Goal: Transaction & Acquisition: Purchase product/service

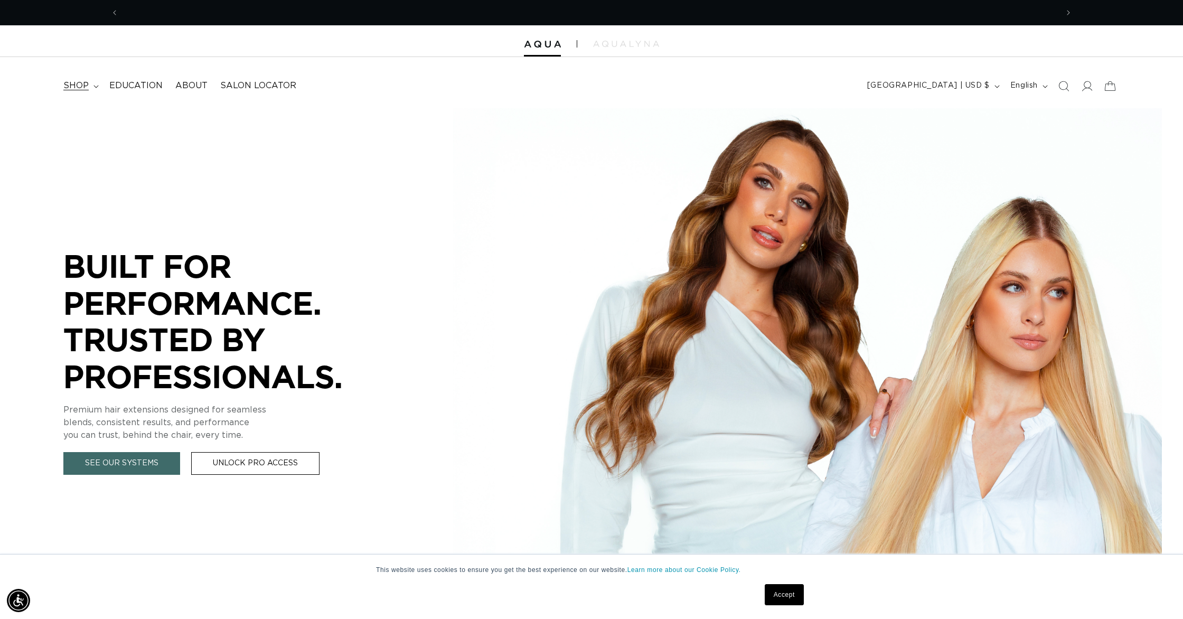
scroll to position [0, 939]
click at [84, 79] on summary "shop" at bounding box center [80, 86] width 46 height 24
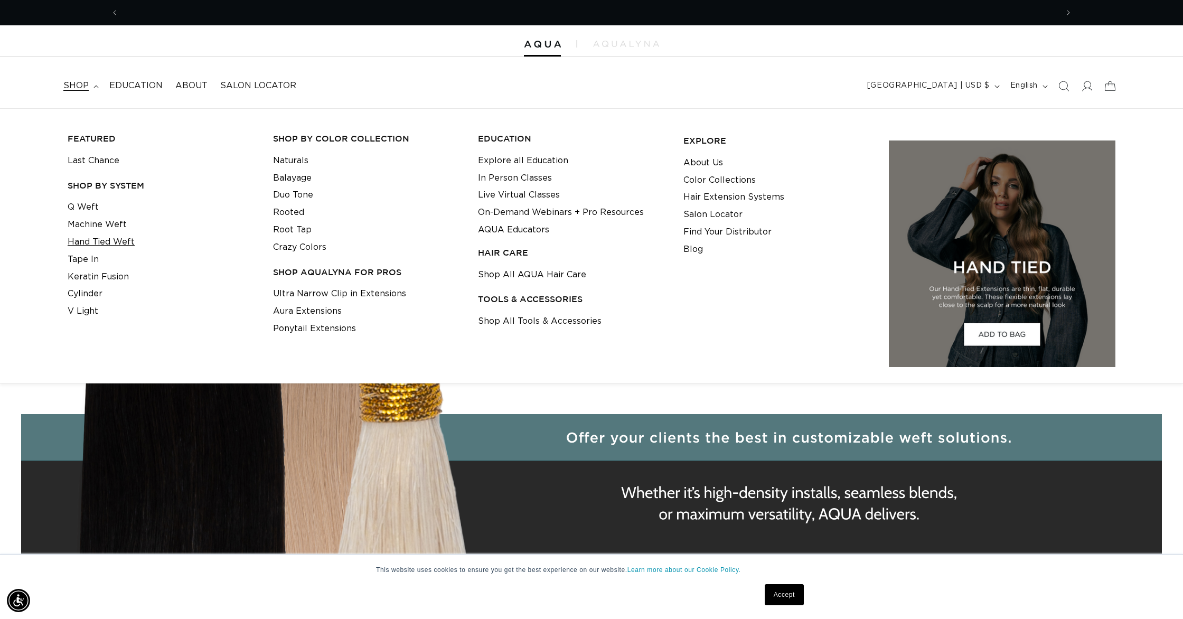
scroll to position [0, 0]
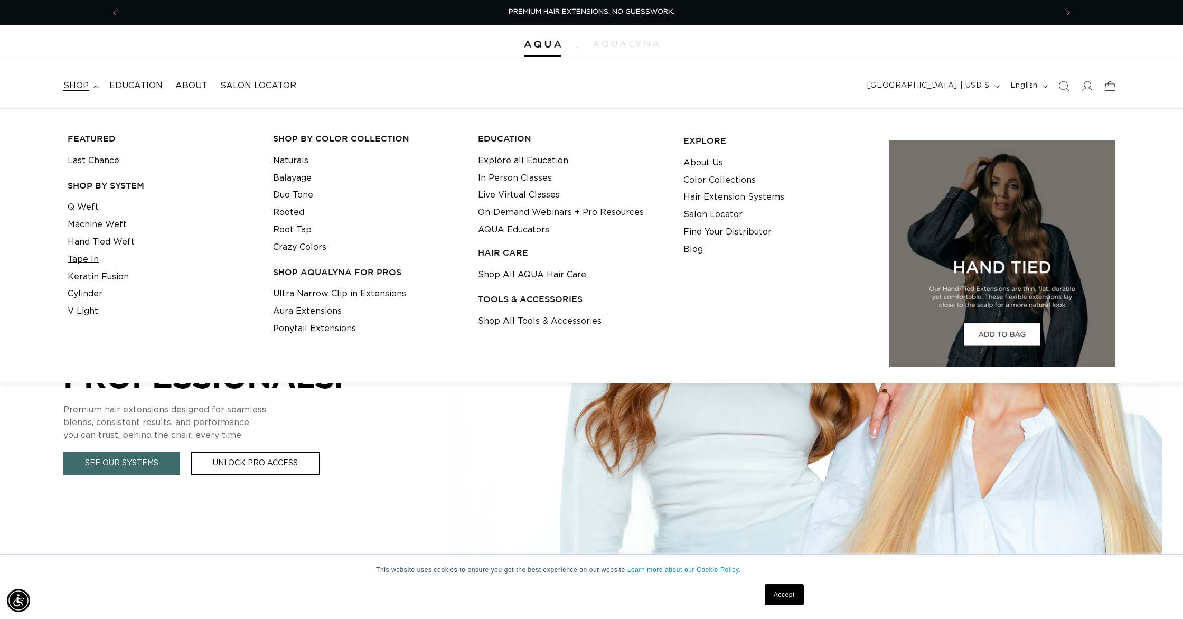
click at [85, 253] on link "Tape In" at bounding box center [83, 259] width 31 height 17
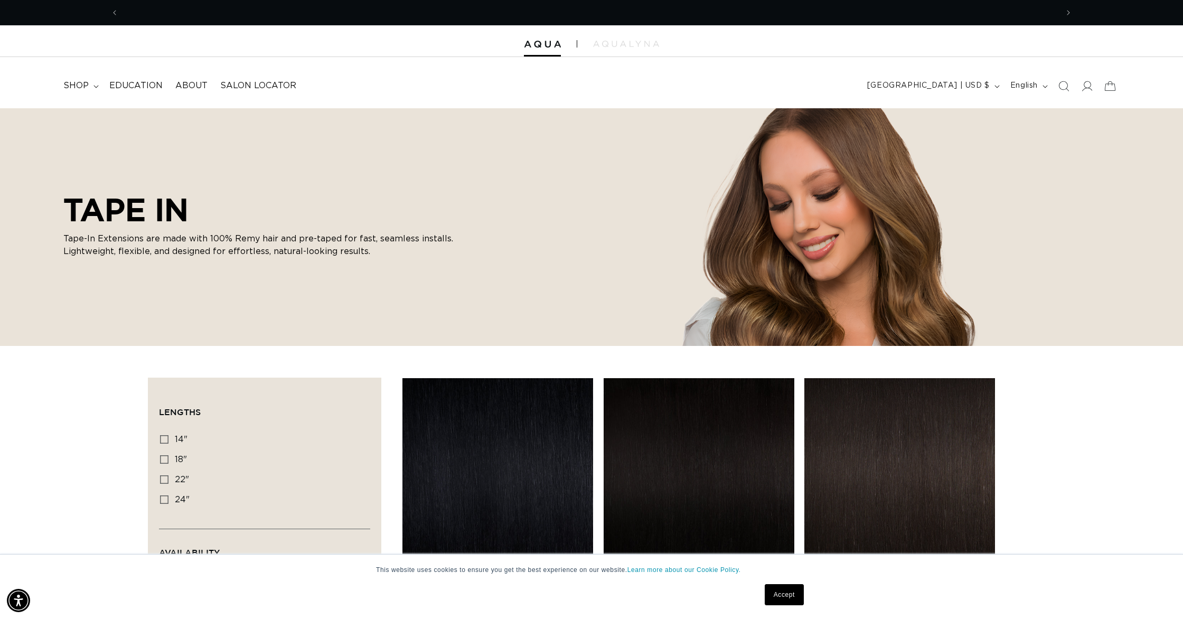
scroll to position [0, 939]
click at [90, 84] on summary "shop" at bounding box center [80, 86] width 46 height 24
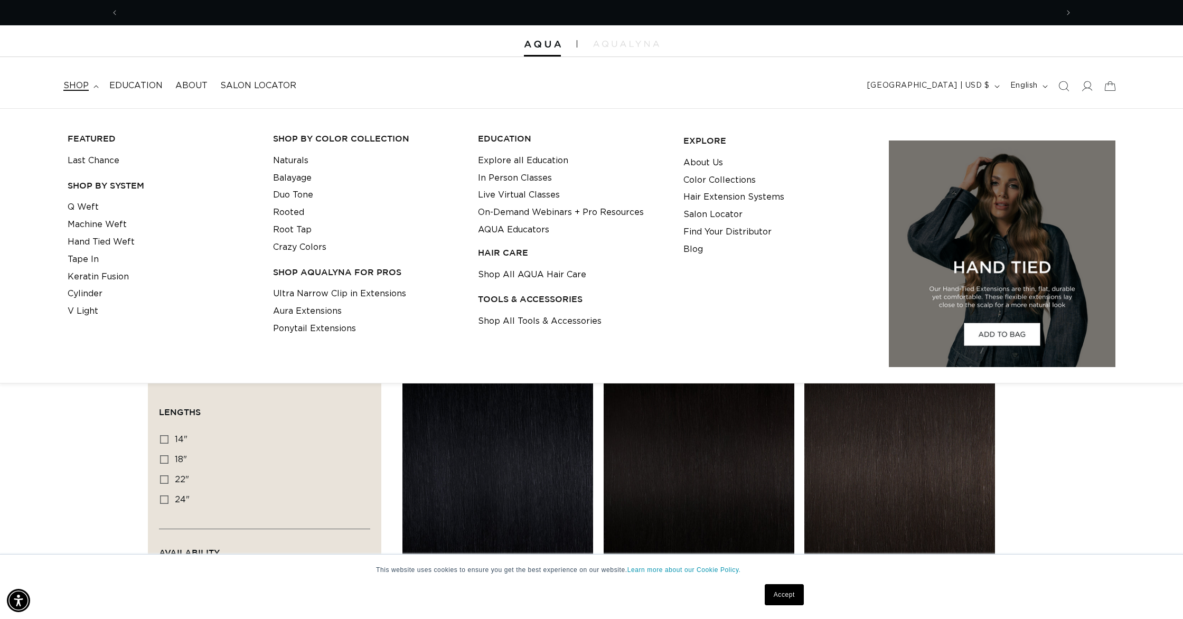
scroll to position [0, 1877]
click at [82, 159] on link "Last Chance" at bounding box center [94, 160] width 52 height 17
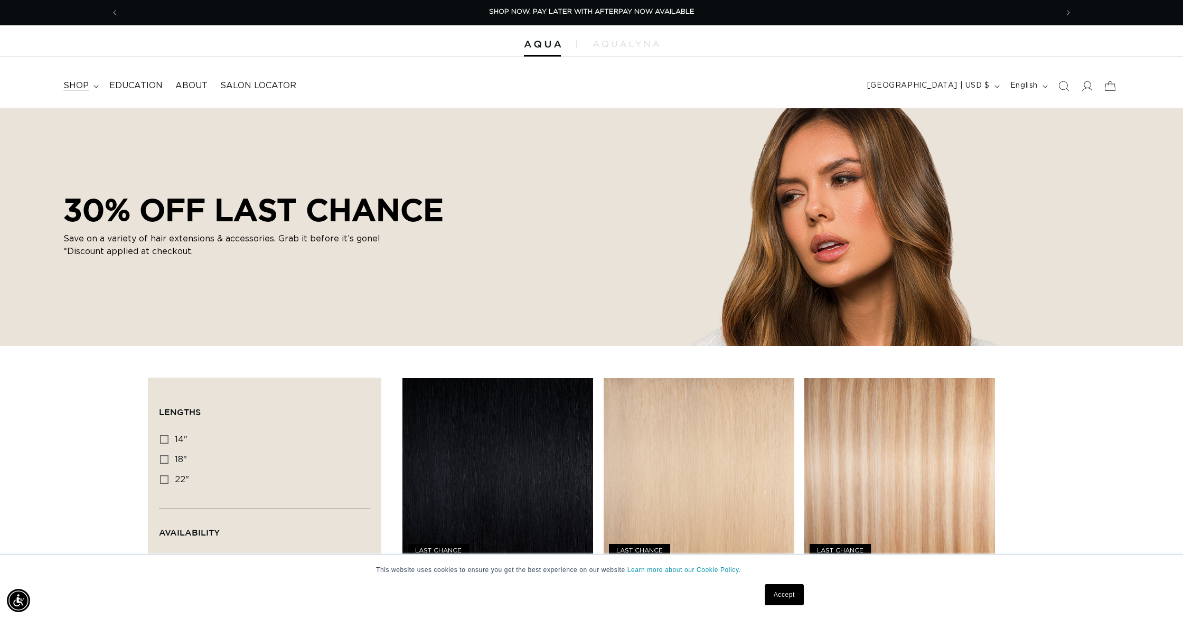
click at [94, 86] on icon at bounding box center [95, 86] width 5 height 3
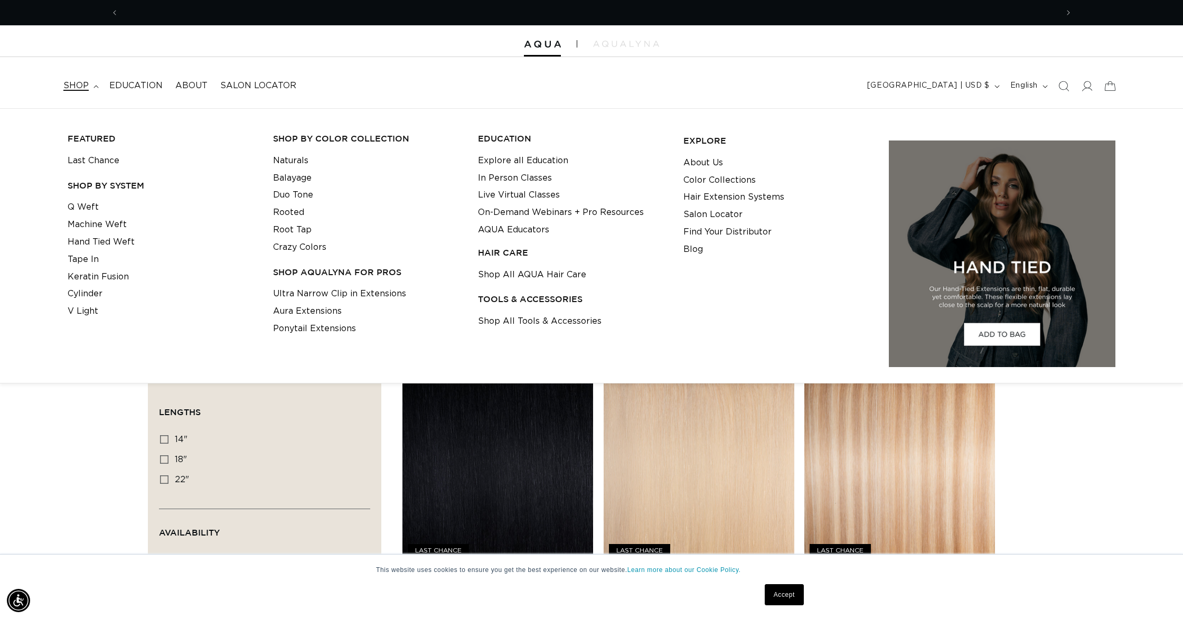
scroll to position [0, 1877]
click at [91, 203] on link "Q Weft" at bounding box center [83, 207] width 31 height 17
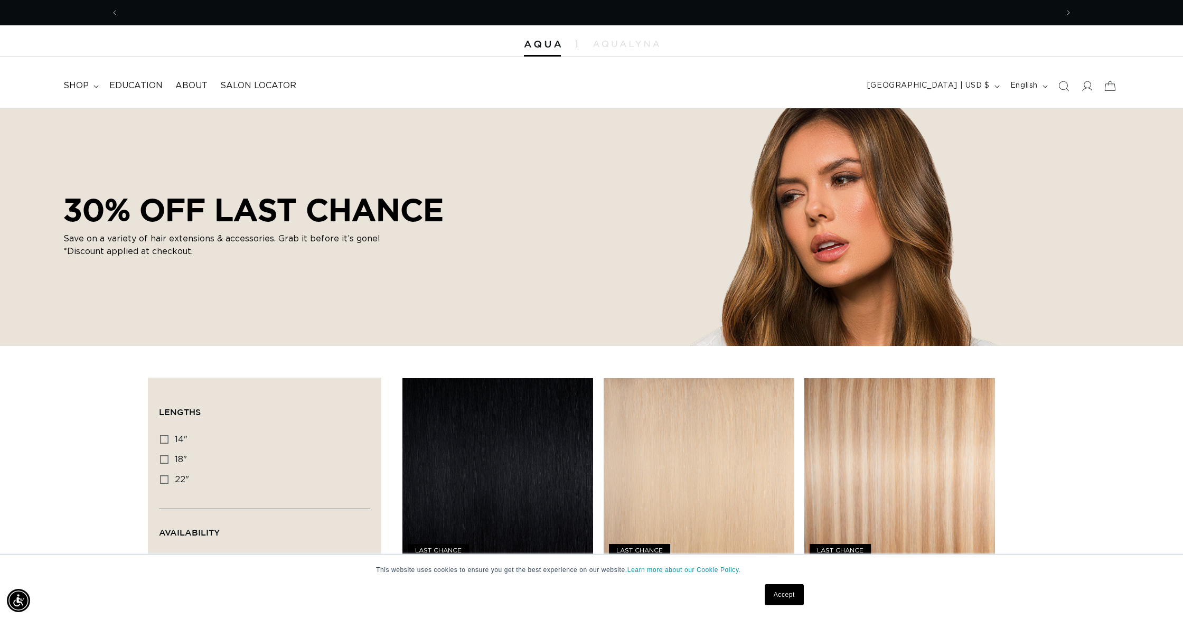
scroll to position [0, 0]
click at [97, 80] on summary "shop" at bounding box center [80, 86] width 46 height 24
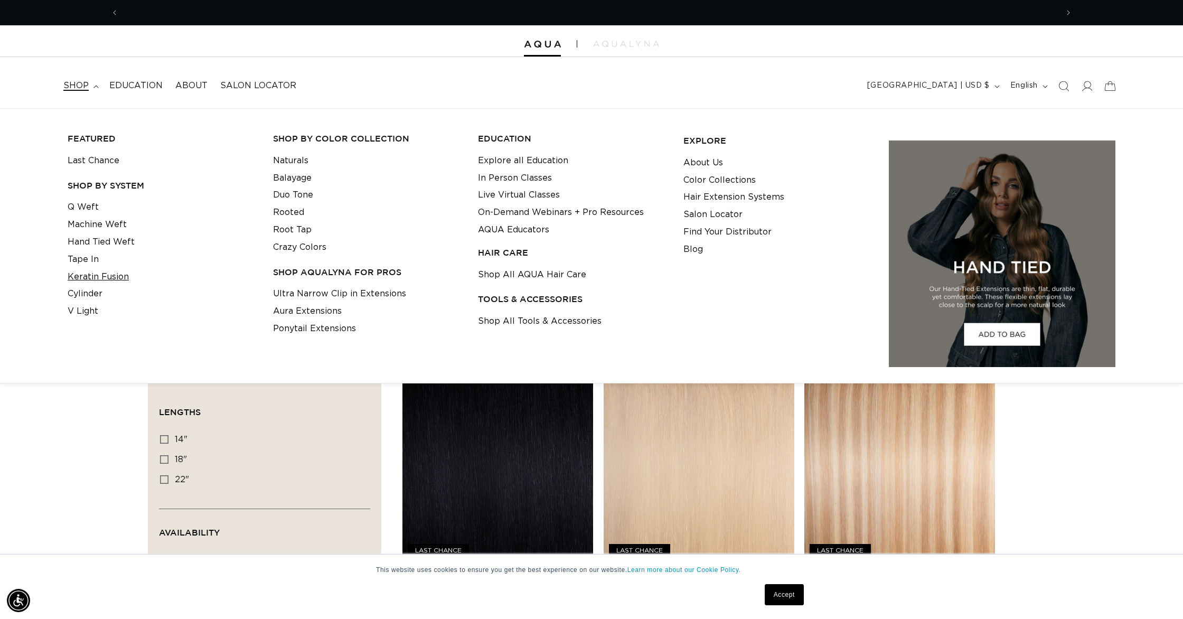
scroll to position [0, 939]
click at [89, 286] on link "Cylinder" at bounding box center [85, 293] width 35 height 17
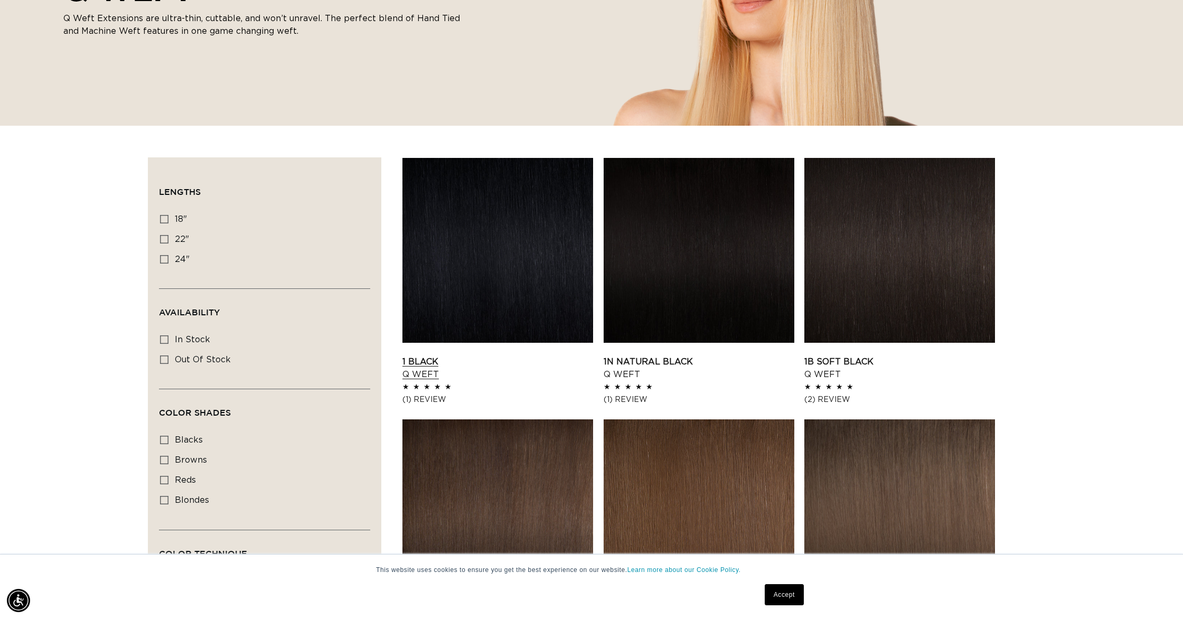
scroll to position [0, 1877]
click at [487, 355] on link "1 Black Q Weft" at bounding box center [497, 367] width 191 height 25
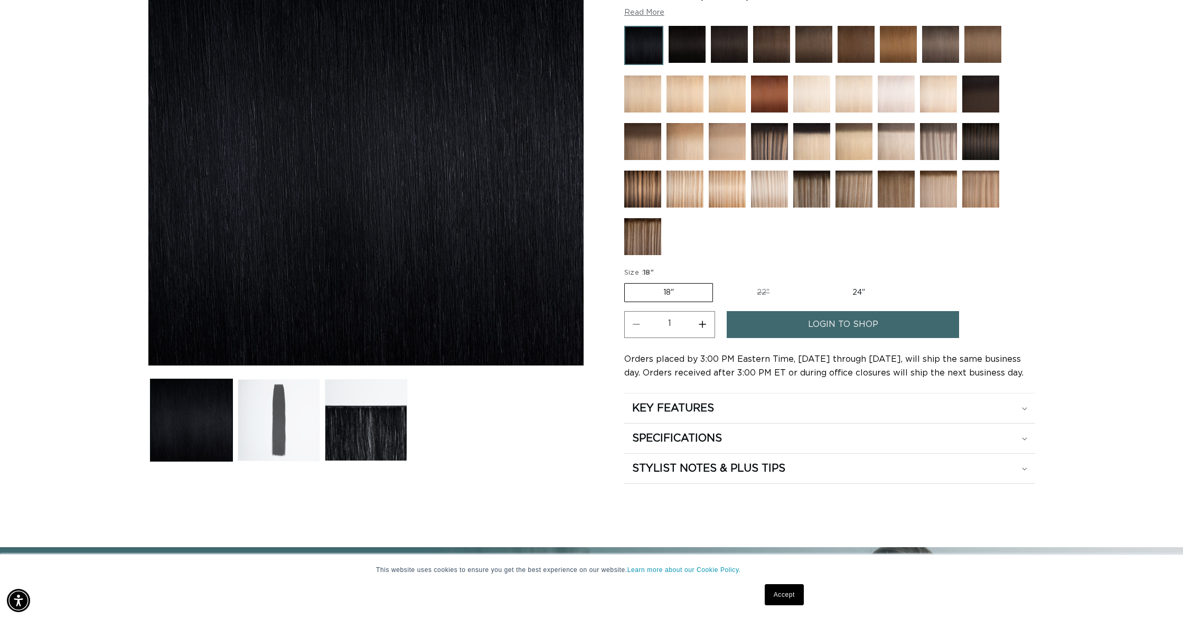
scroll to position [0, 939]
click at [294, 415] on button "Load image 2 in gallery view" at bounding box center [279, 420] width 82 height 82
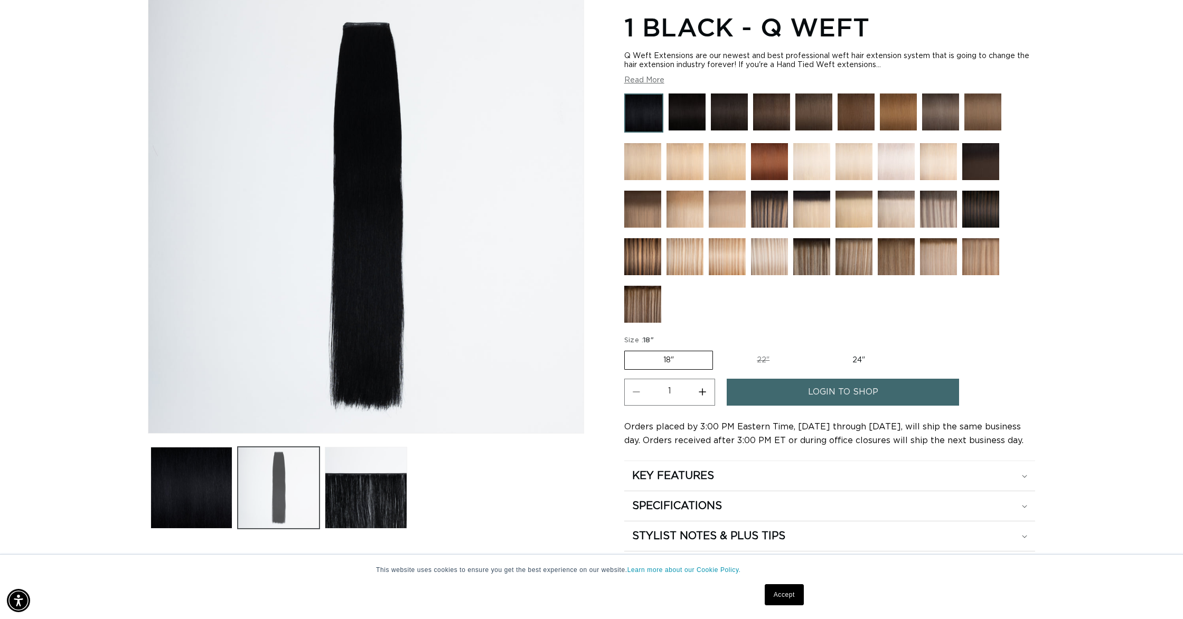
scroll to position [146, 0]
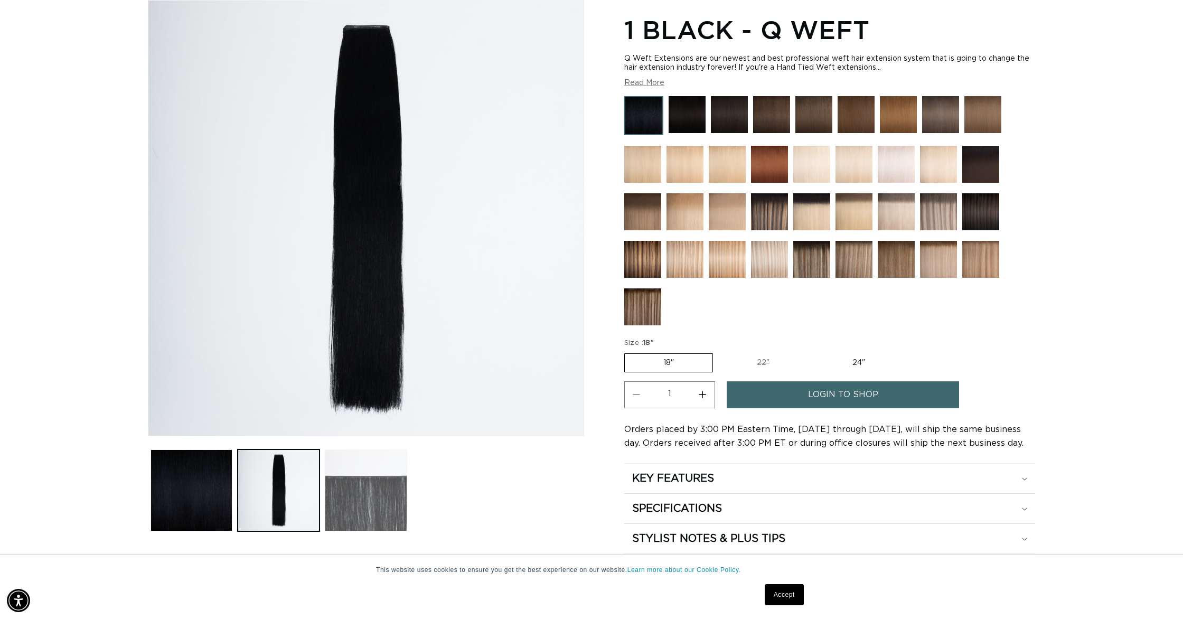
click at [366, 468] on button "Load image 3 in gallery view" at bounding box center [366, 490] width 82 height 82
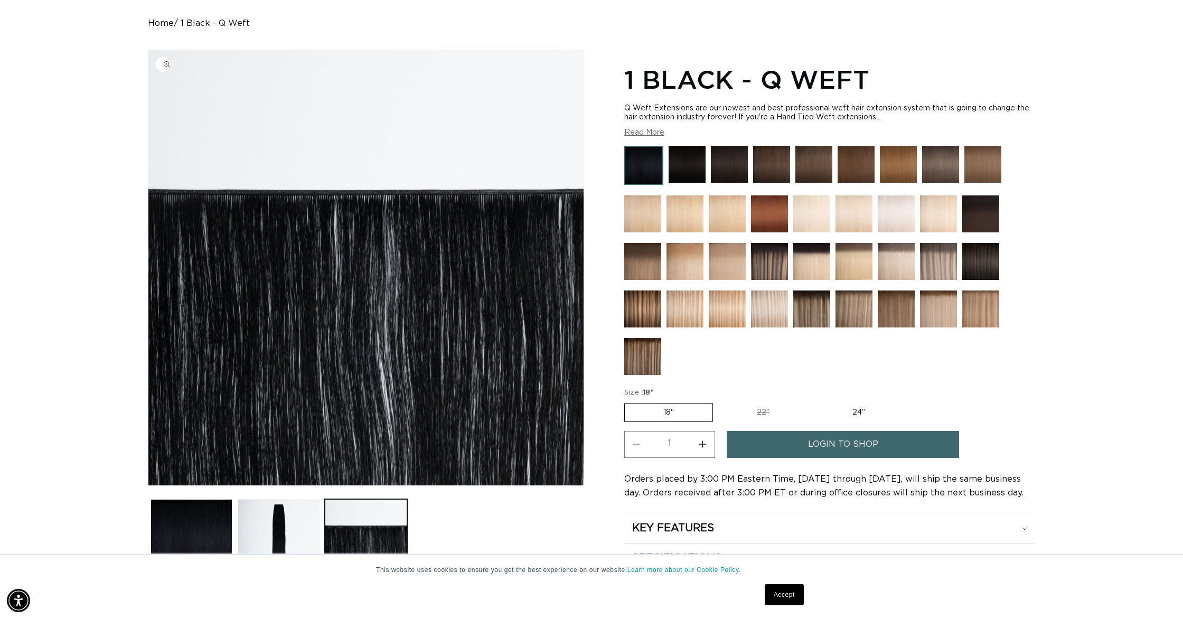
scroll to position [0, 1877]
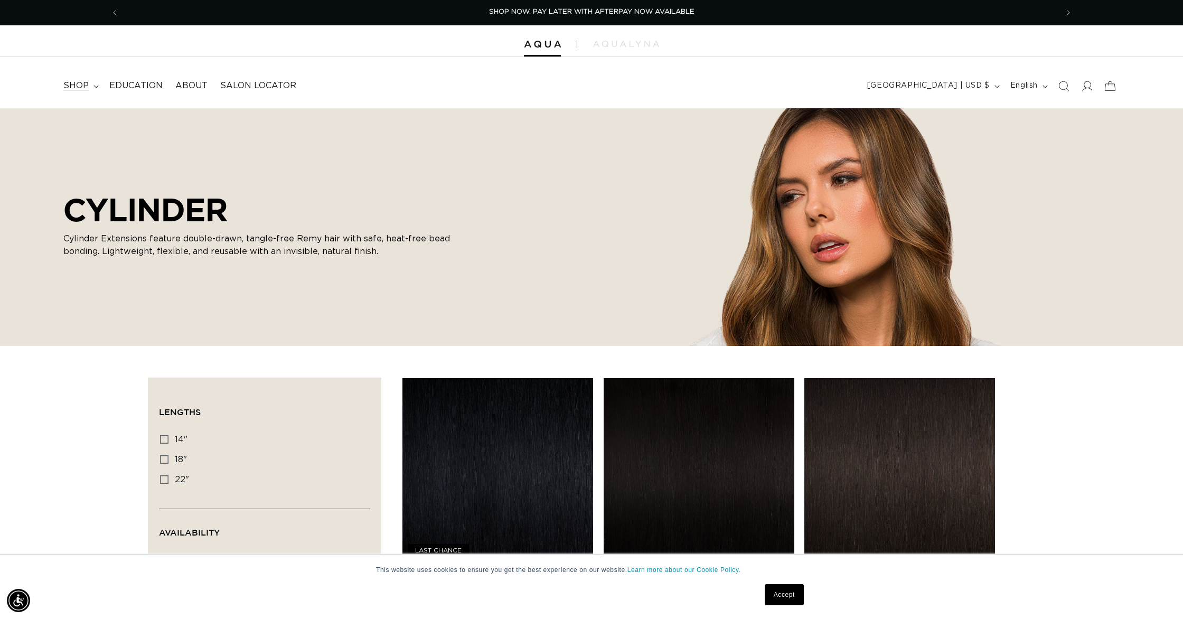
scroll to position [0, 1877]
click at [98, 87] on summary "shop" at bounding box center [80, 86] width 46 height 24
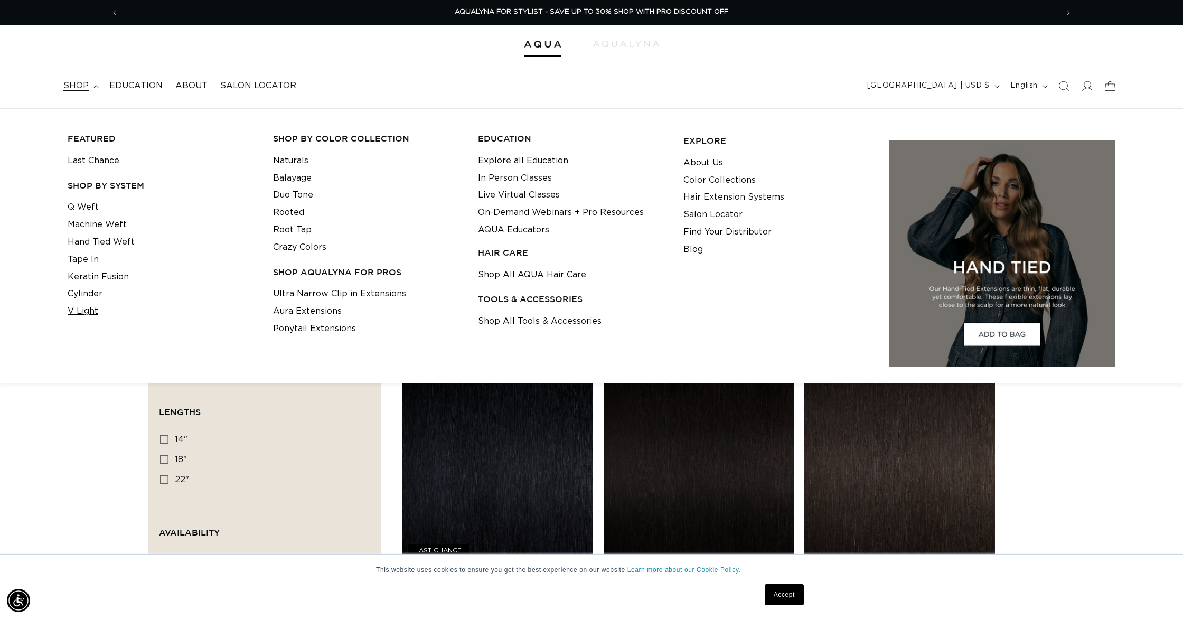
click at [85, 305] on link "V Light" at bounding box center [83, 311] width 31 height 17
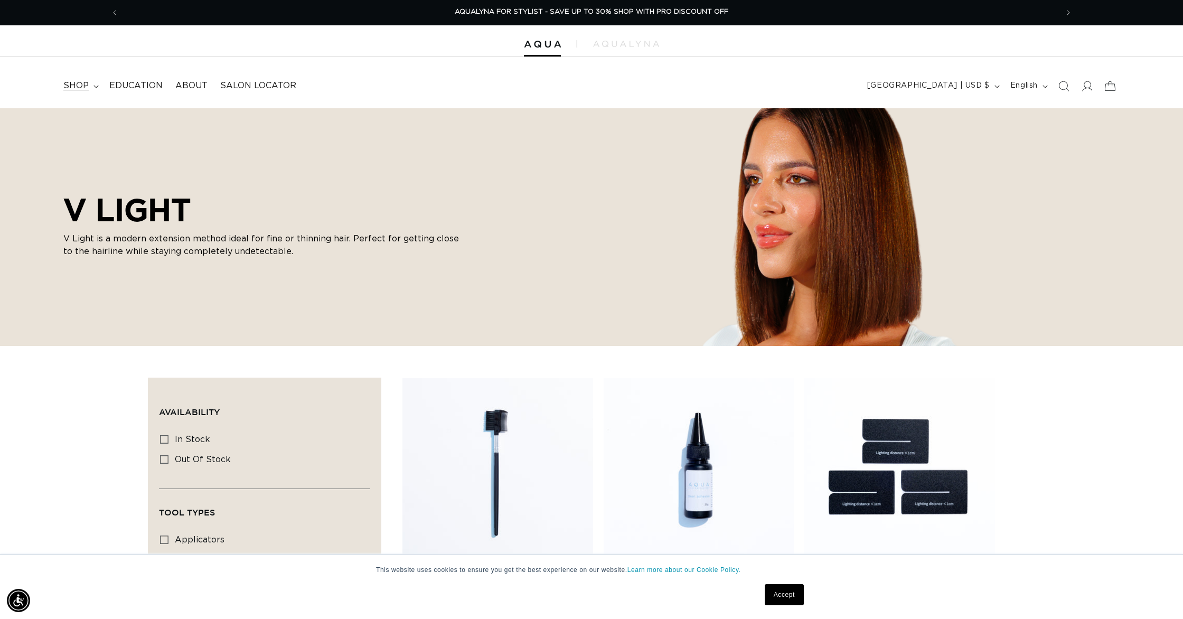
click at [89, 90] on summary "shop" at bounding box center [80, 86] width 46 height 24
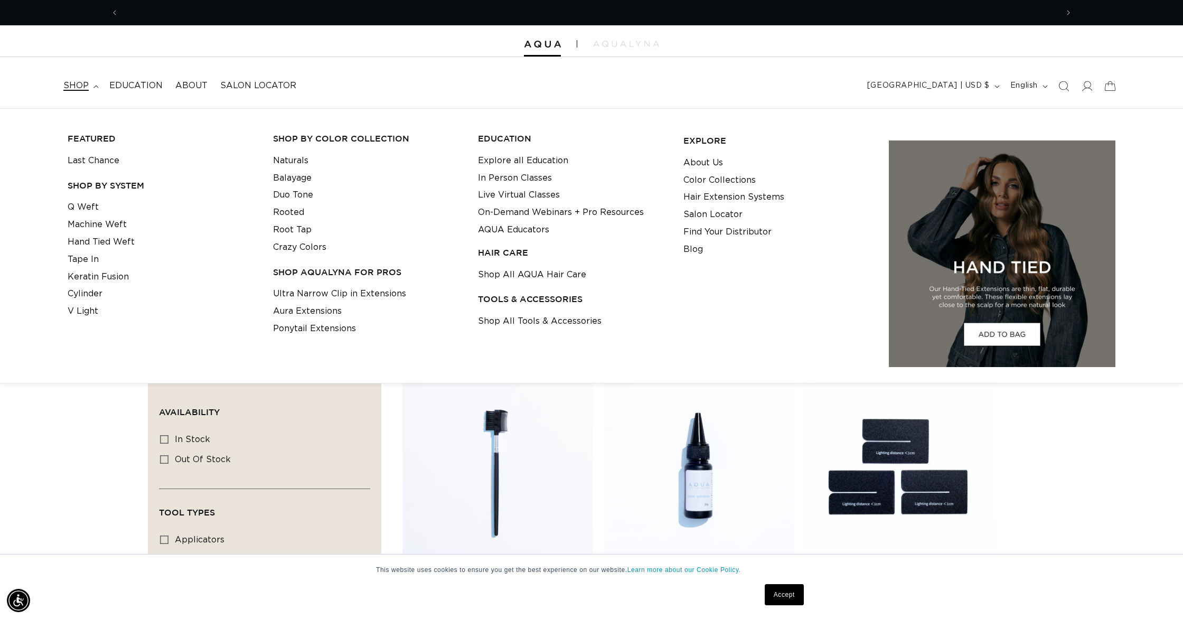
scroll to position [0, 939]
click at [532, 322] on link "Shop All Tools & Accessories" at bounding box center [540, 321] width 124 height 17
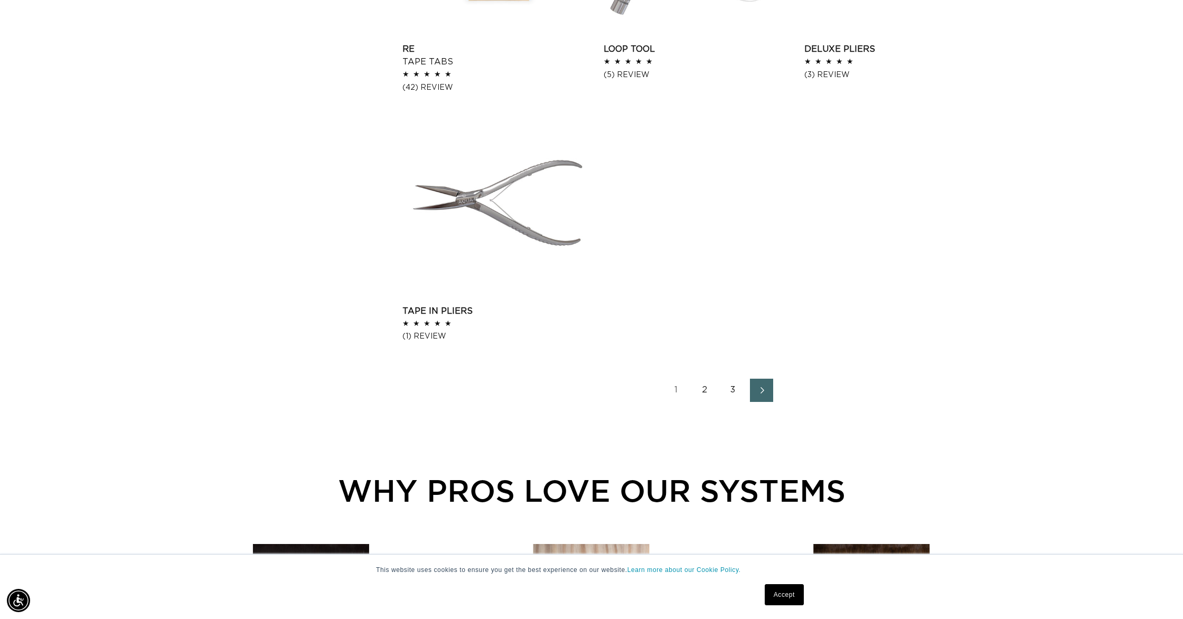
scroll to position [1603, 0]
click at [760, 382] on link "Next page" at bounding box center [761, 389] width 23 height 23
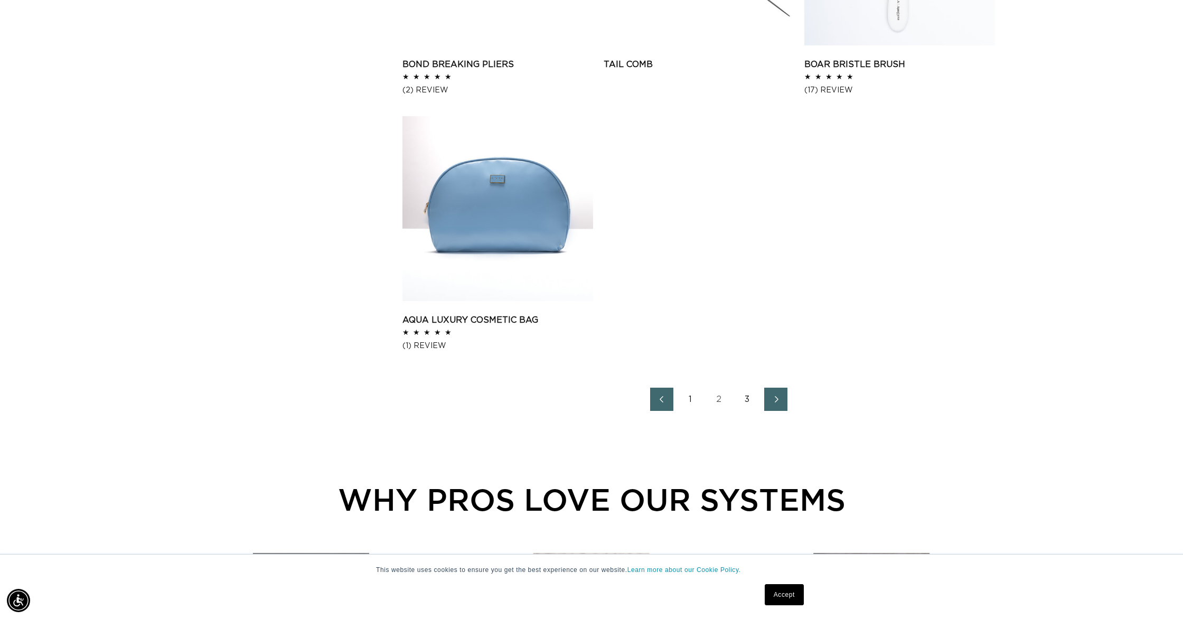
scroll to position [0, 1877]
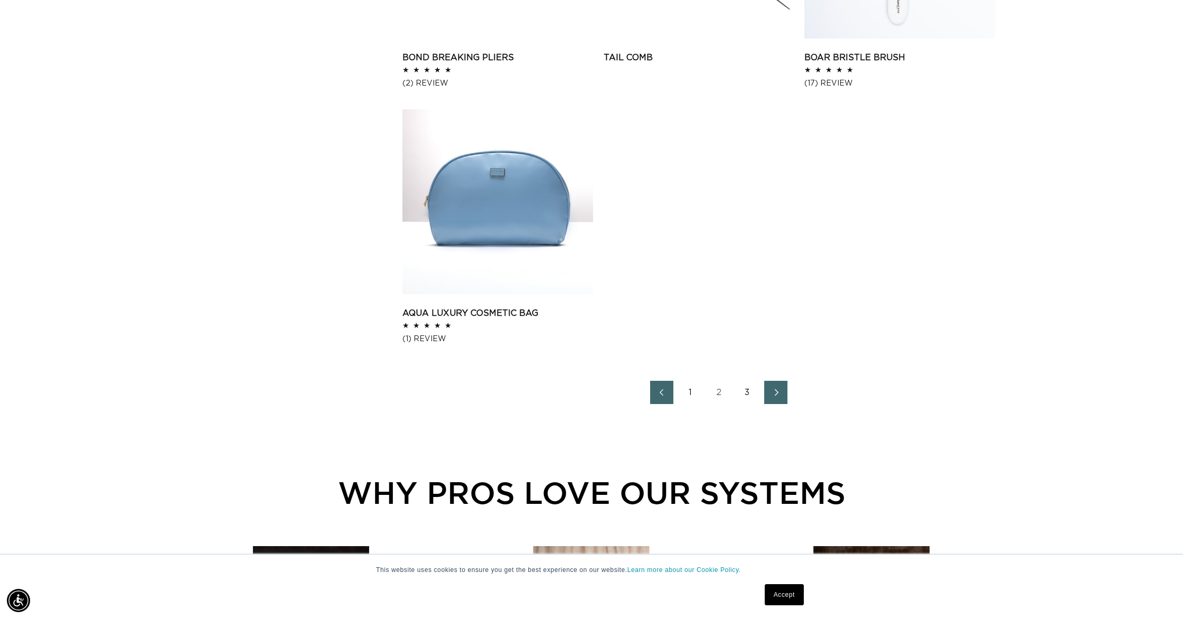
click at [783, 388] on link "Next page" at bounding box center [775, 392] width 23 height 23
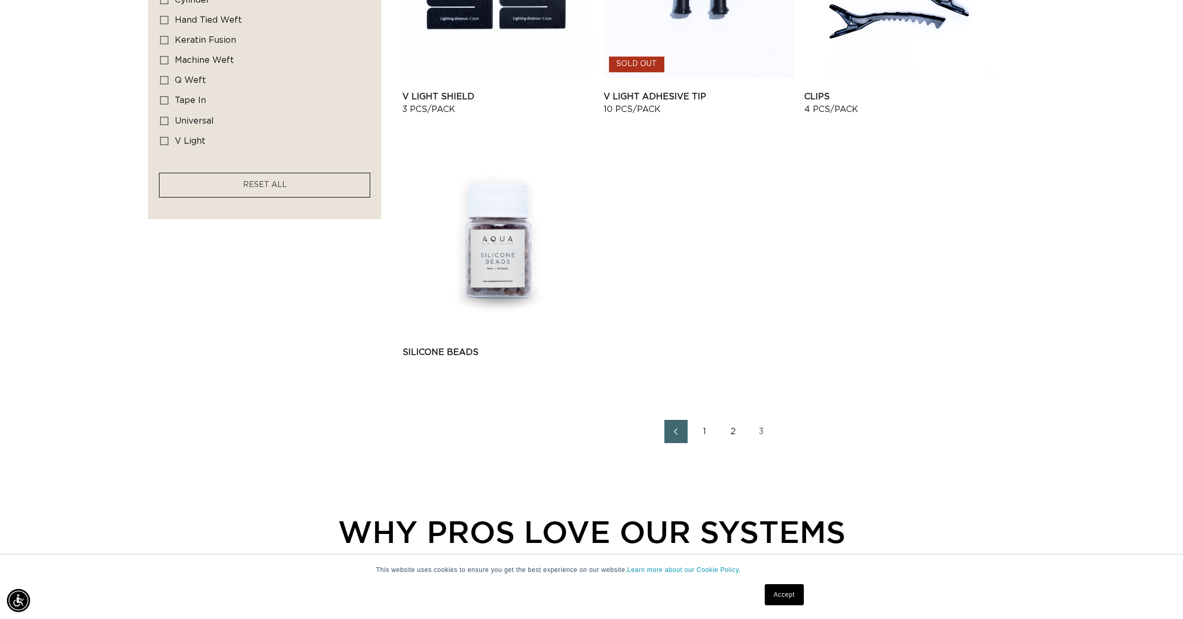
scroll to position [790, 0]
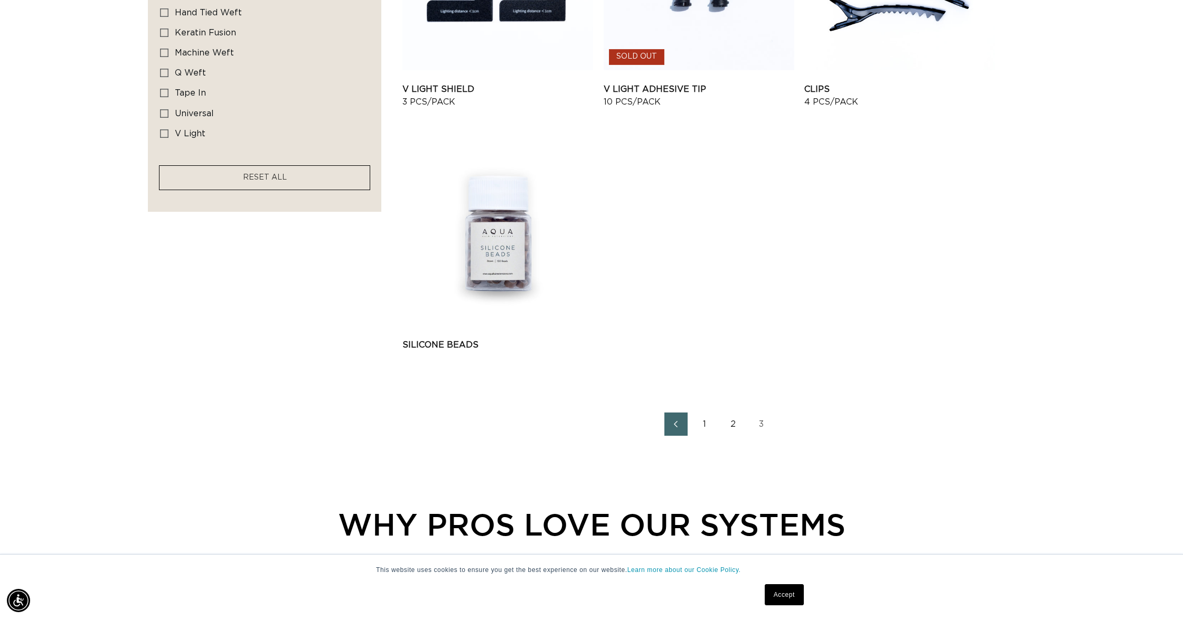
click at [733, 423] on link "2" at bounding box center [732, 423] width 23 height 23
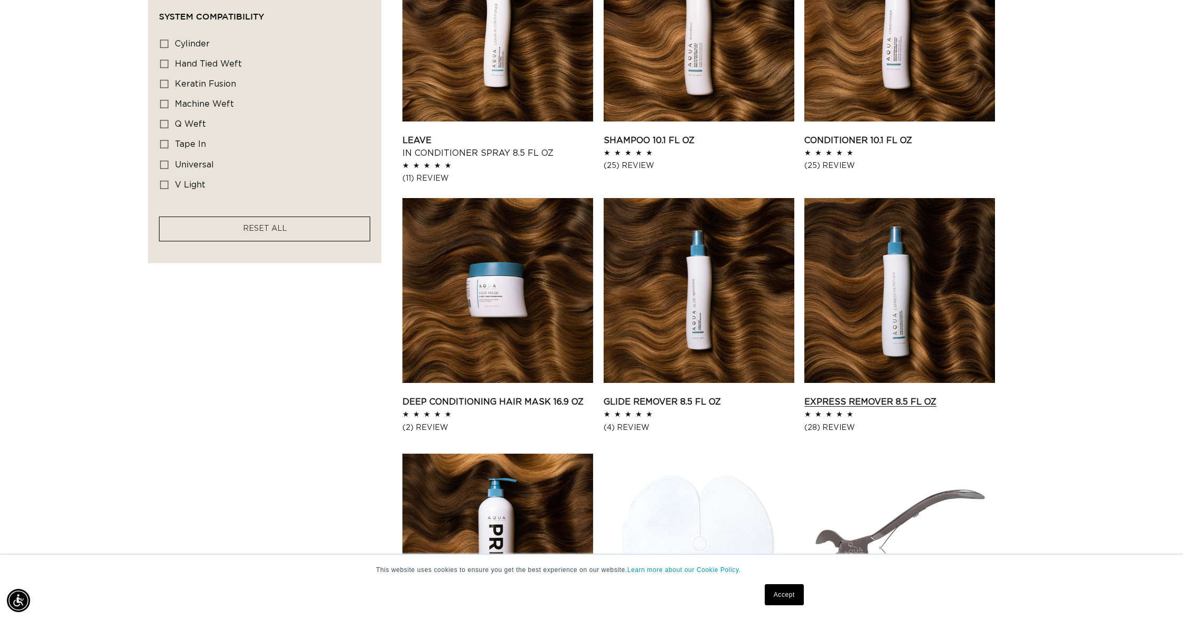
scroll to position [740, 0]
click at [866, 395] on link "Express Remover 8.5 fl oz" at bounding box center [899, 401] width 191 height 13
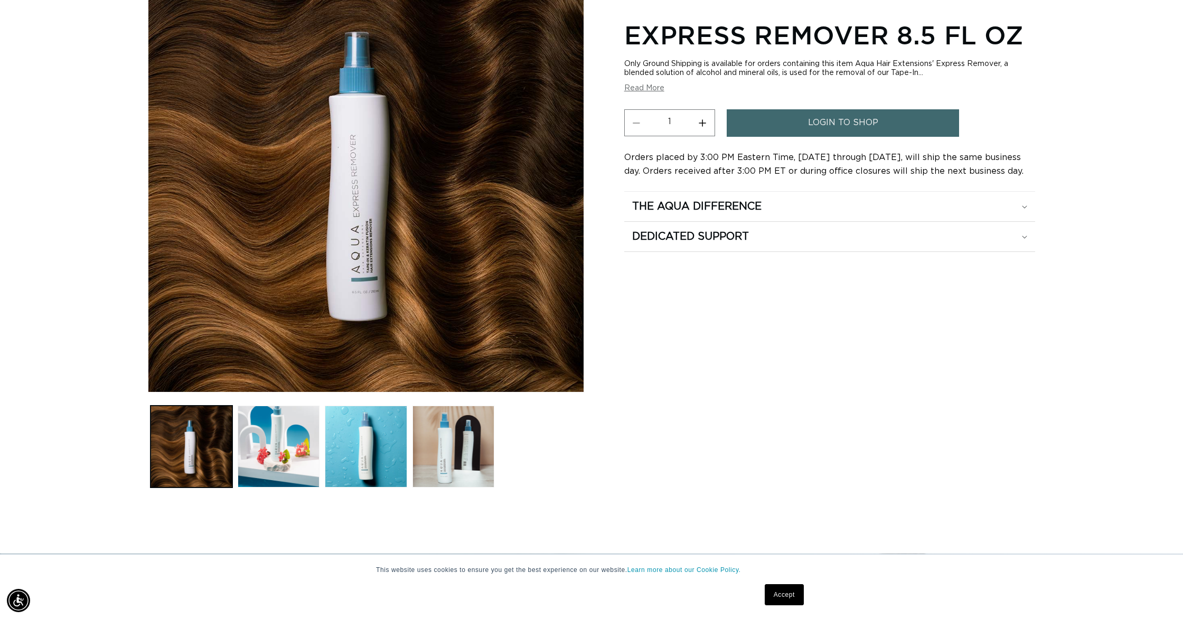
scroll to position [0, 939]
